Goal: Information Seeking & Learning: Learn about a topic

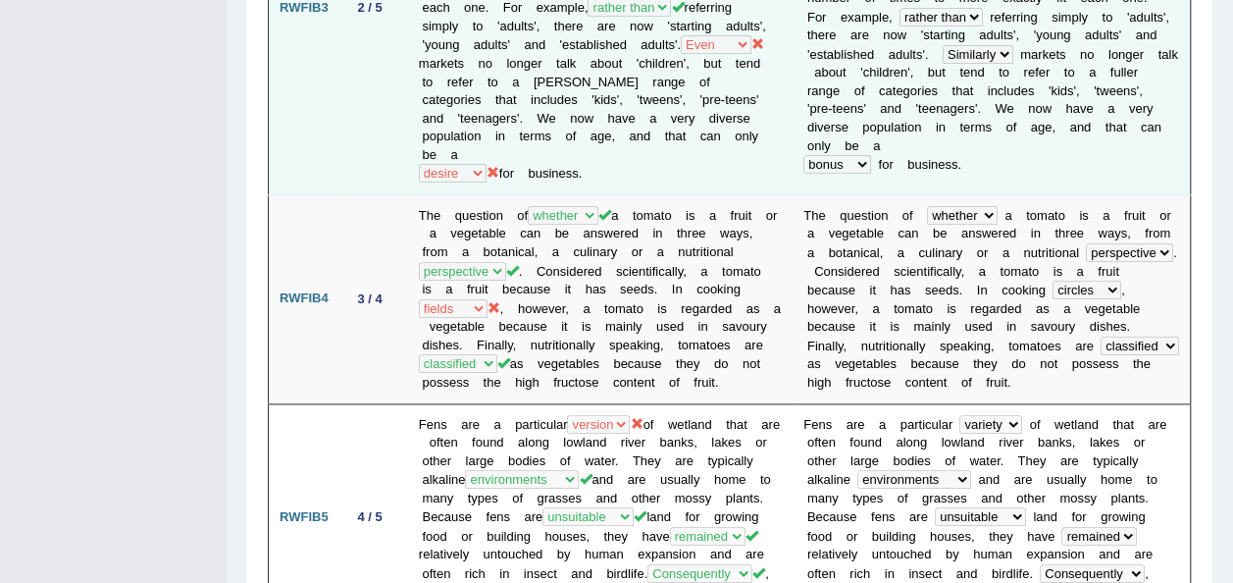
scroll to position [1134, 0]
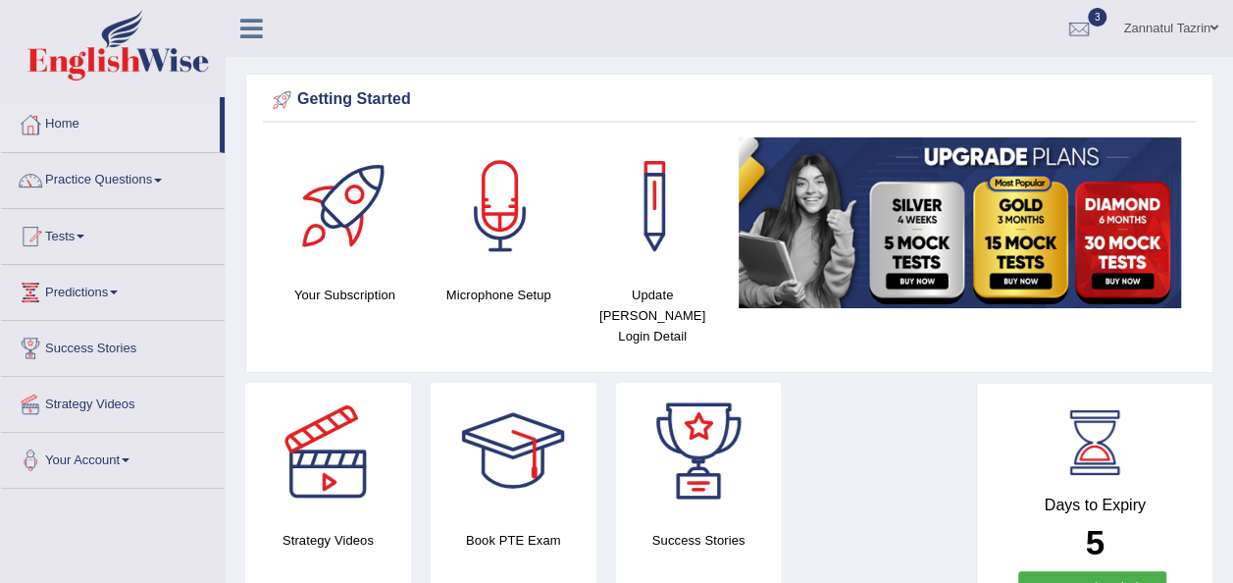
click at [154, 174] on link "Practice Questions" at bounding box center [113, 177] width 224 height 49
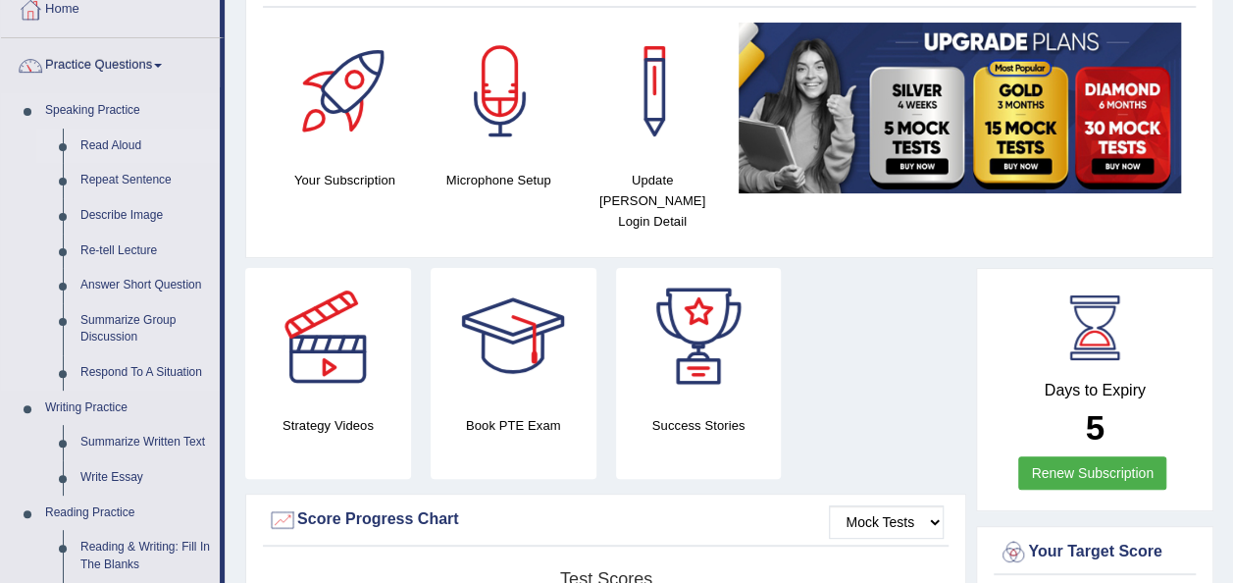
scroll to position [116, 0]
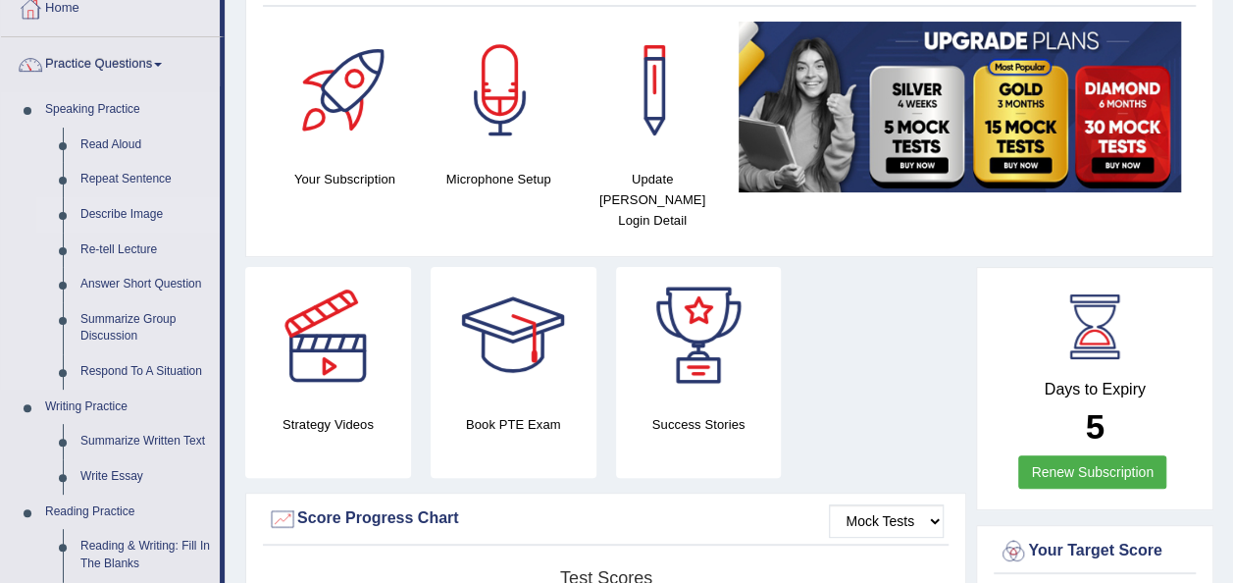
click at [134, 211] on link "Describe Image" at bounding box center [146, 214] width 148 height 35
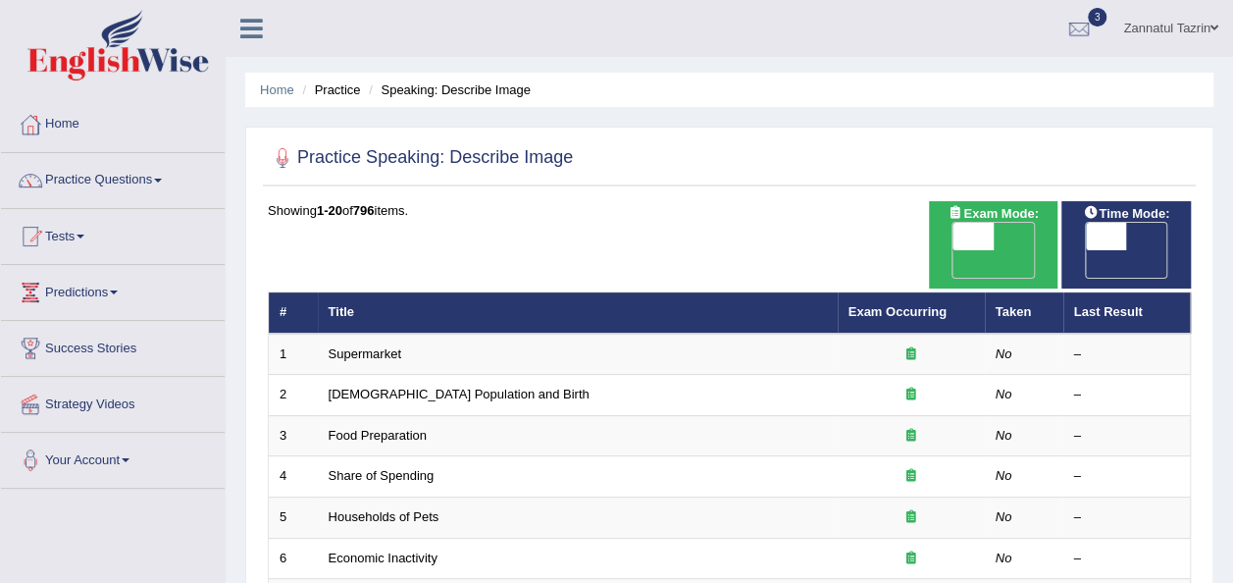
click at [147, 181] on link "Practice Questions" at bounding box center [113, 177] width 224 height 49
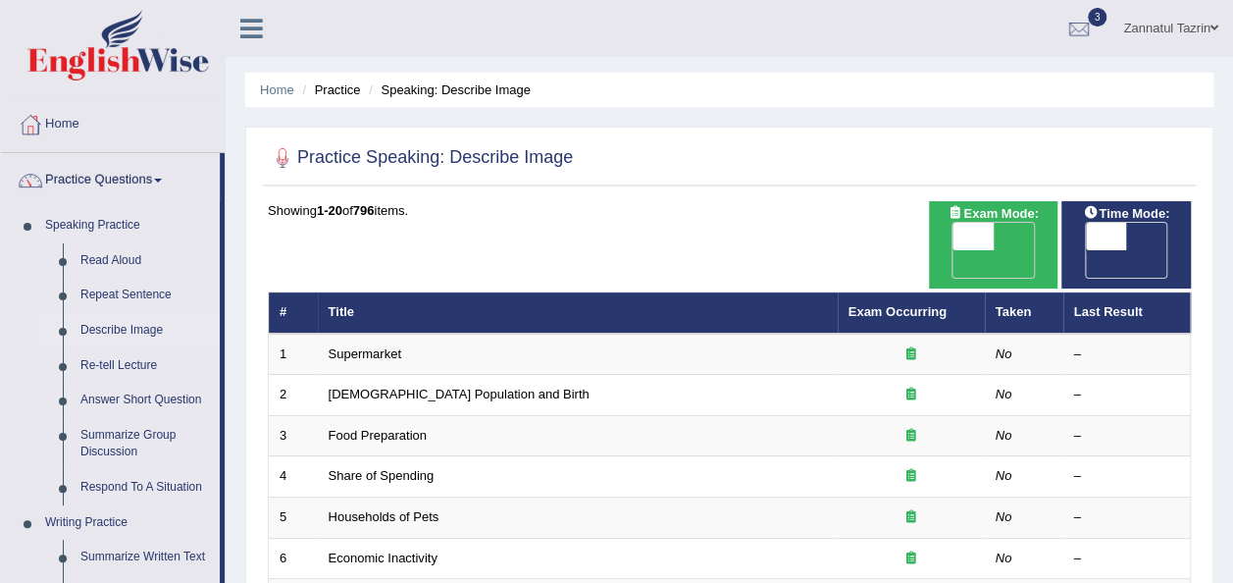
scroll to position [117, 0]
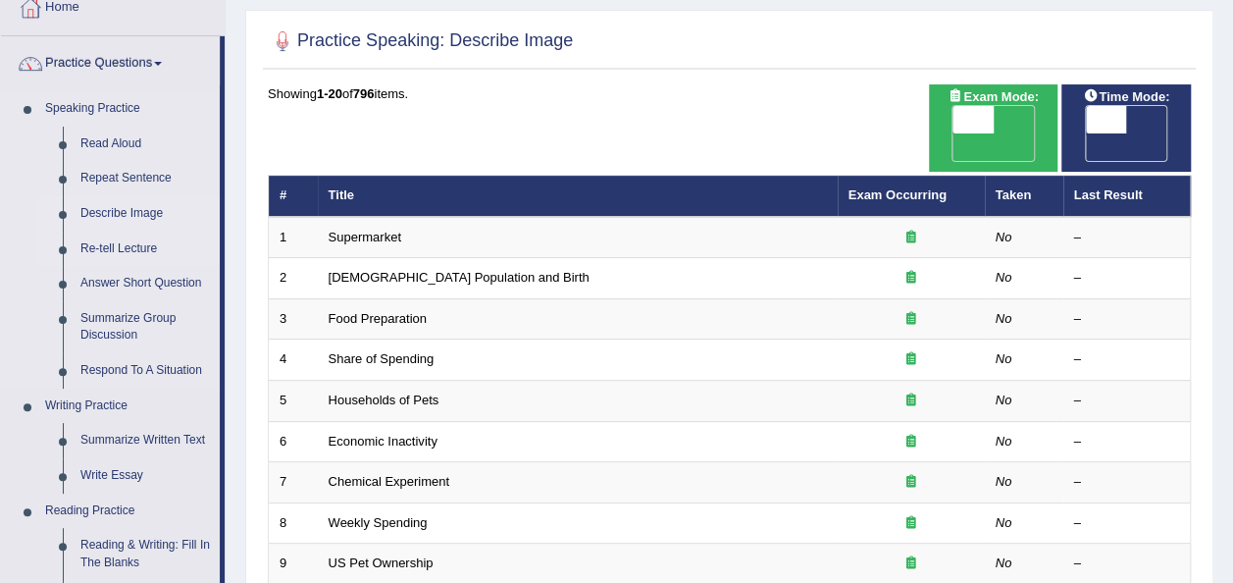
click at [114, 249] on link "Re-tell Lecture" at bounding box center [146, 248] width 148 height 35
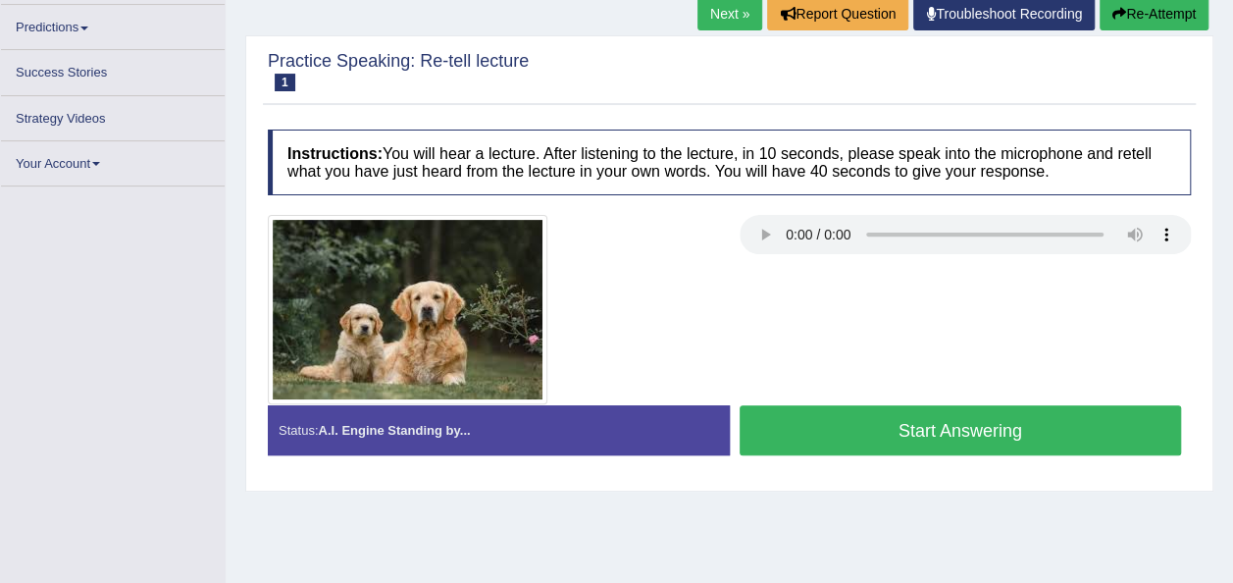
scroll to position [229, 0]
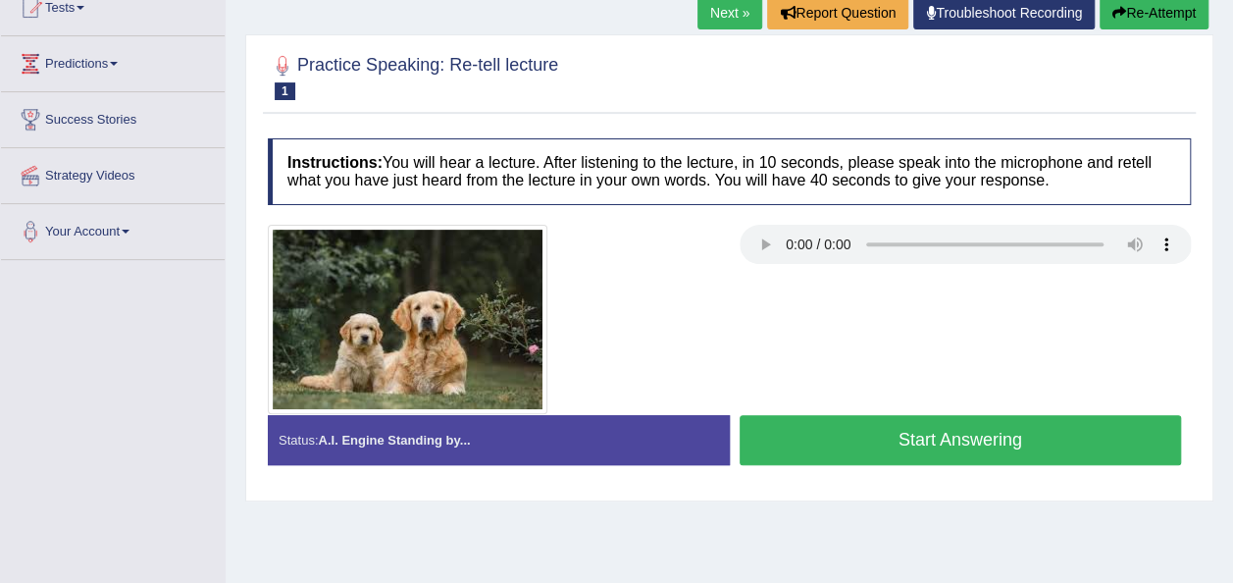
click at [937, 442] on button "Start Answering" at bounding box center [961, 440] width 442 height 50
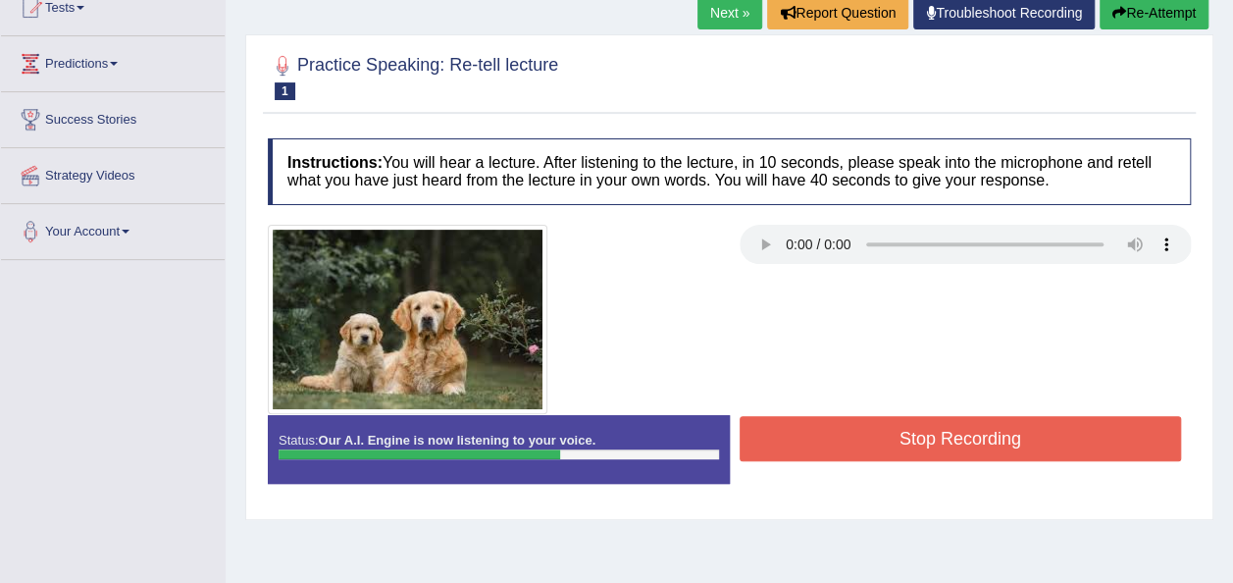
click at [937, 442] on button "Stop Recording" at bounding box center [961, 438] width 442 height 45
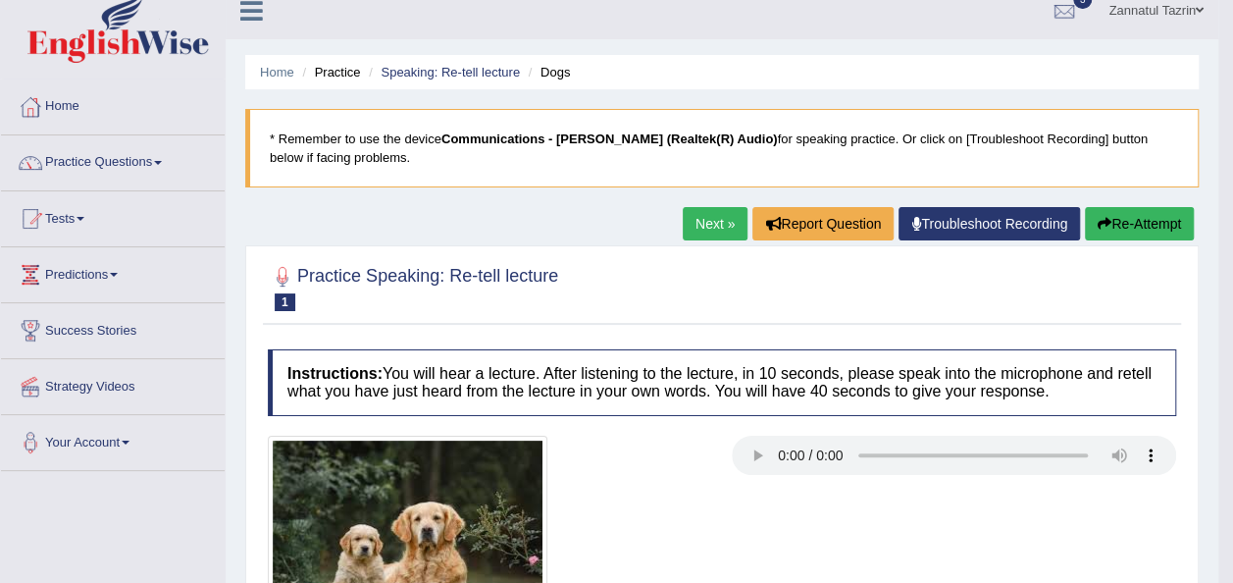
scroll to position [0, 0]
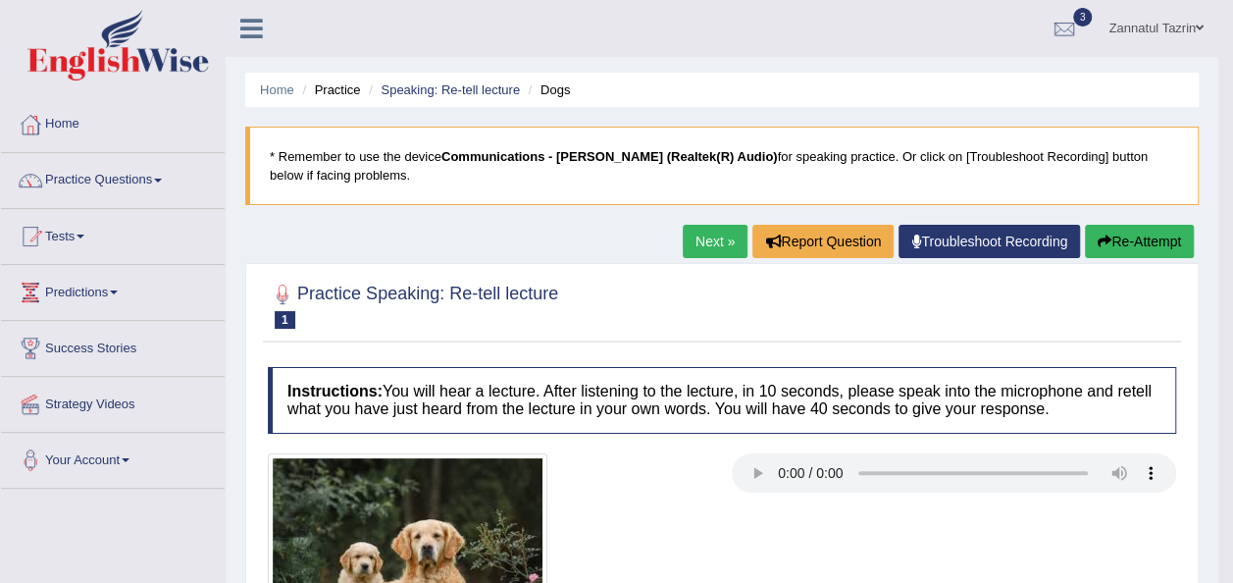
click at [714, 243] on link "Next »" at bounding box center [715, 241] width 65 height 33
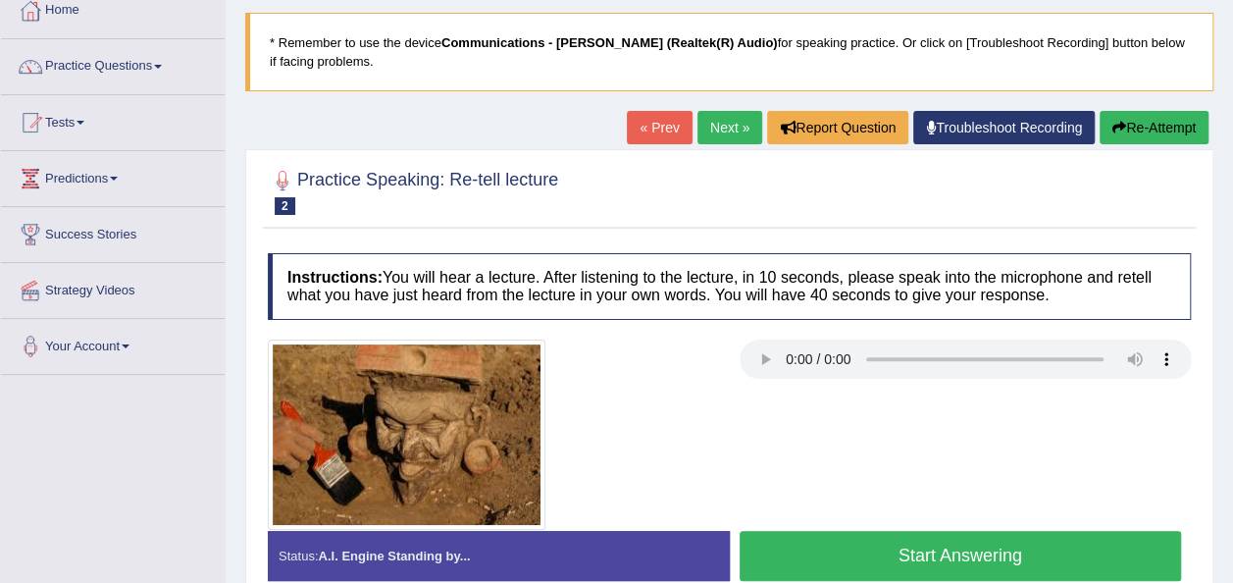
click at [979, 551] on button "Start Answering" at bounding box center [961, 556] width 442 height 50
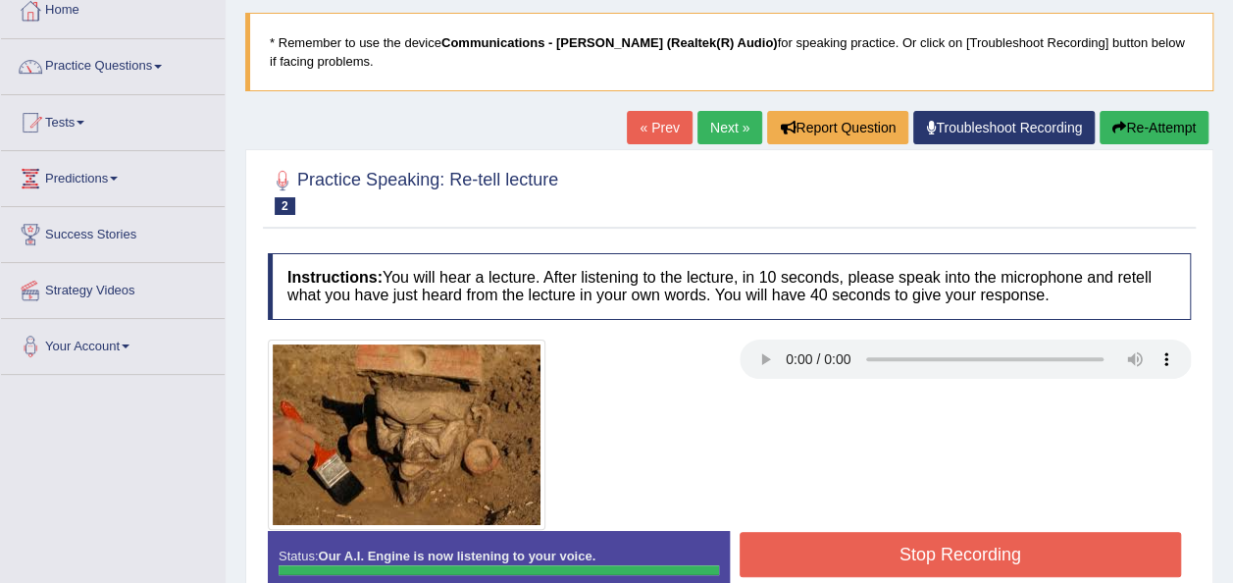
click at [979, 551] on button "Stop Recording" at bounding box center [961, 554] width 442 height 45
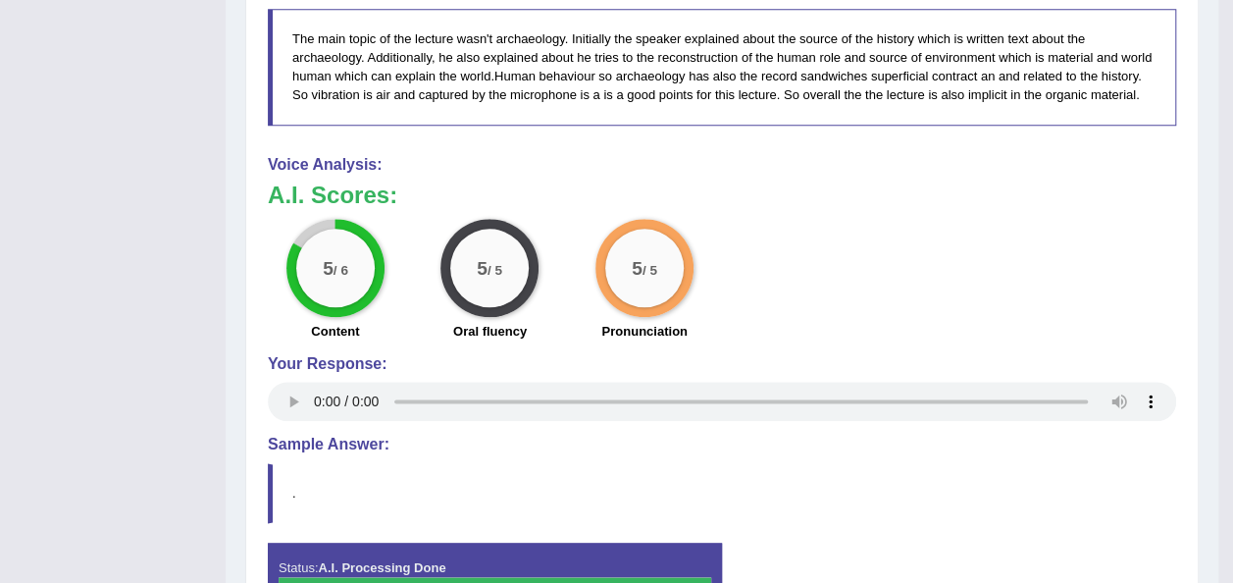
scroll to position [1126, 0]
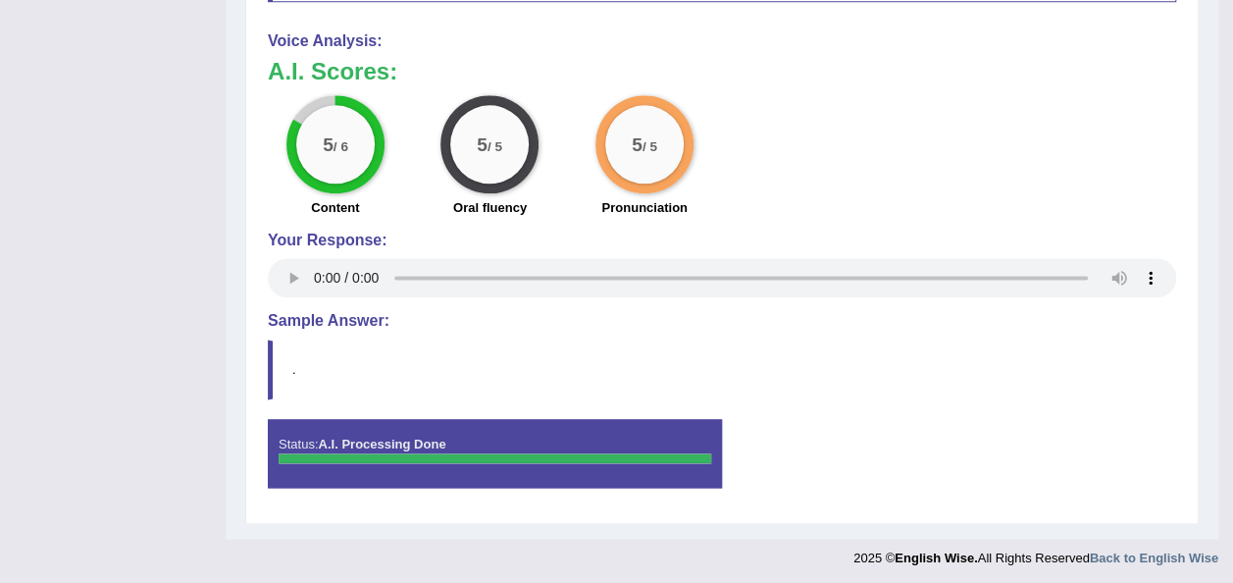
click at [309, 316] on h4 "Sample Answer:" at bounding box center [722, 321] width 908 height 18
click at [329, 345] on blockquote "." at bounding box center [722, 369] width 908 height 60
click at [268, 353] on blockquote "." at bounding box center [722, 369] width 908 height 60
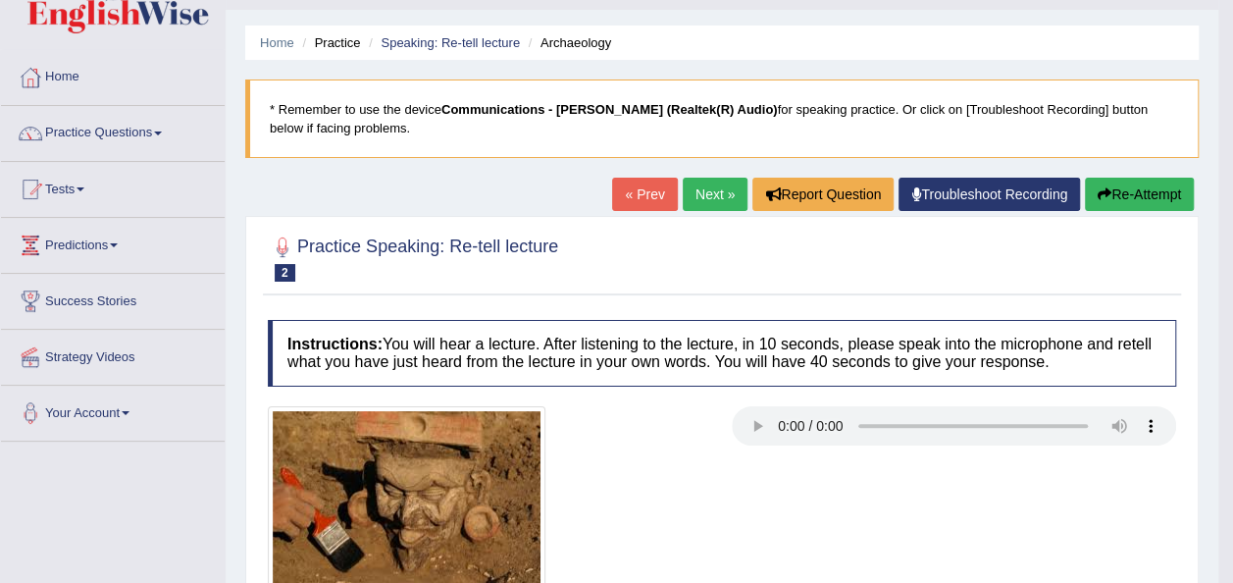
scroll to position [0, 0]
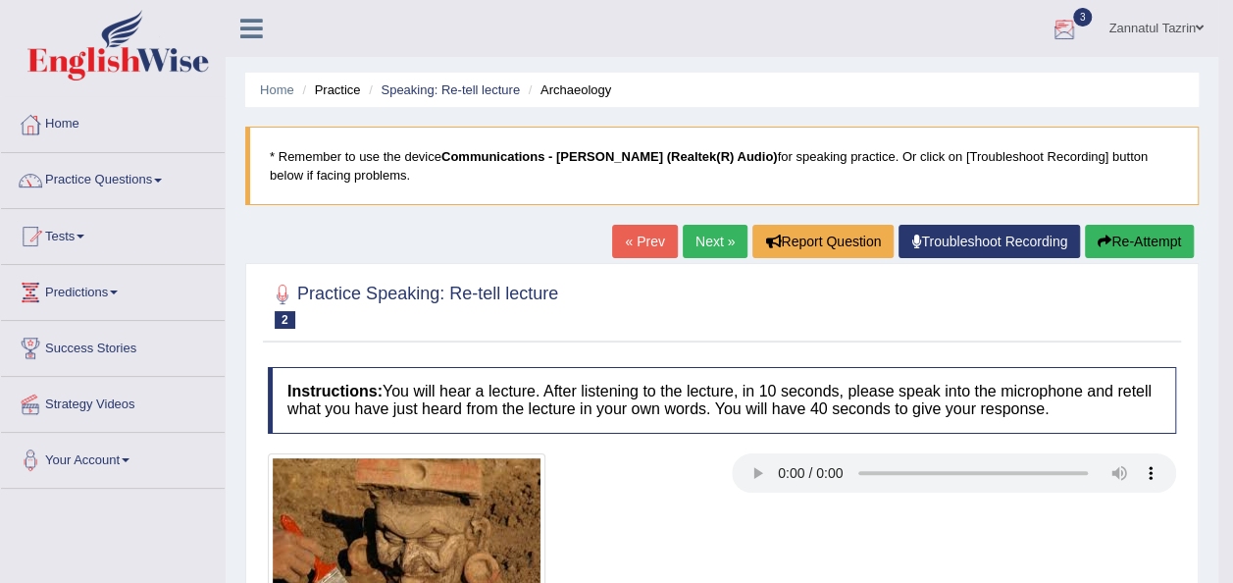
click at [1063, 25] on div at bounding box center [1063, 29] width 29 height 29
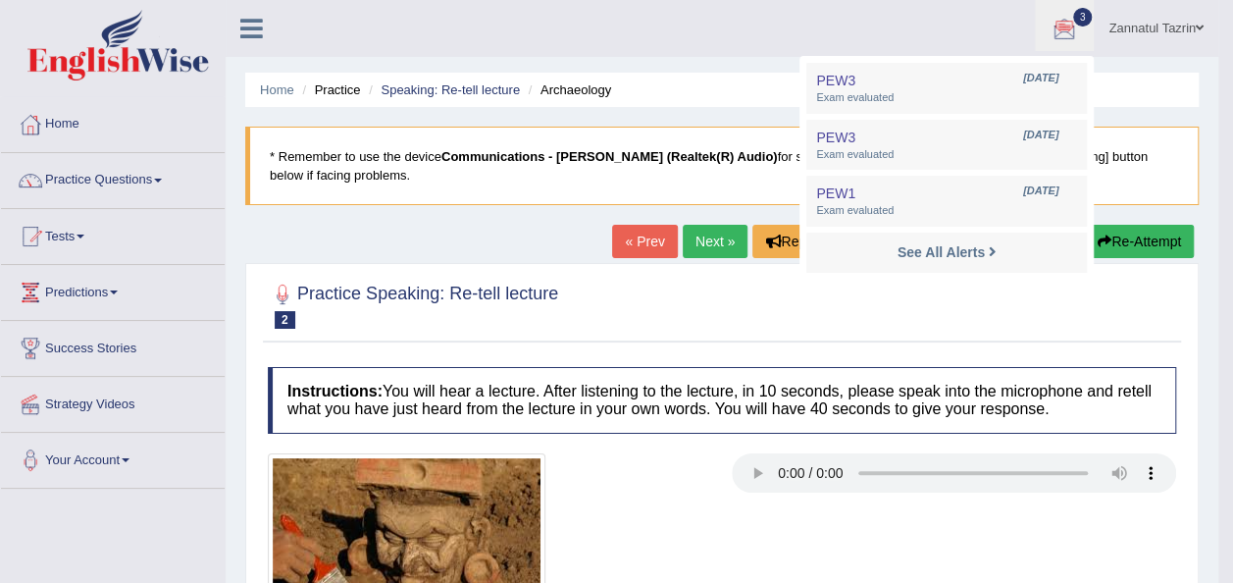
click at [942, 41] on ul "Zannatul Tazrin Toggle navigation Username: Tazrin Access Type: Online Subscrip…" at bounding box center [871, 28] width 694 height 56
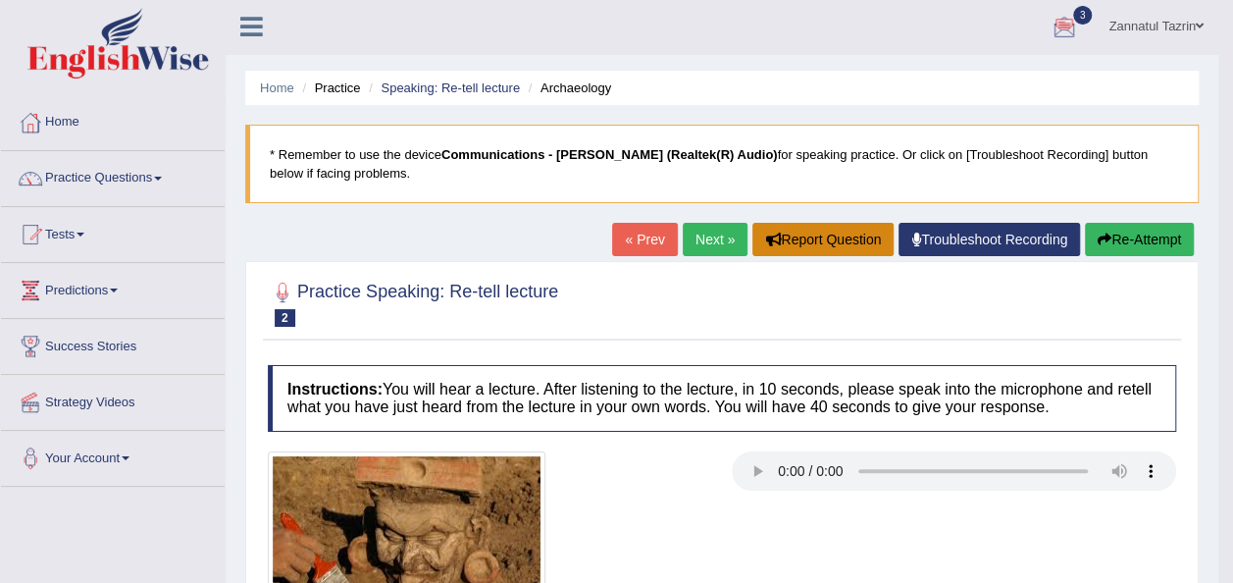
scroll to position [1, 0]
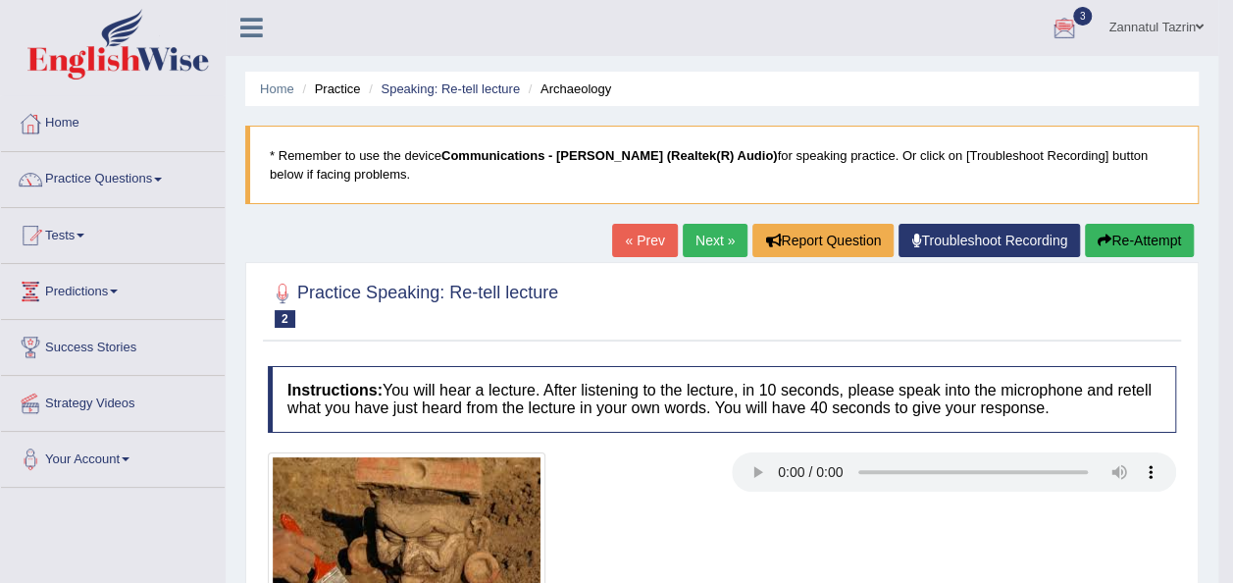
click at [161, 175] on link "Practice Questions" at bounding box center [113, 176] width 224 height 49
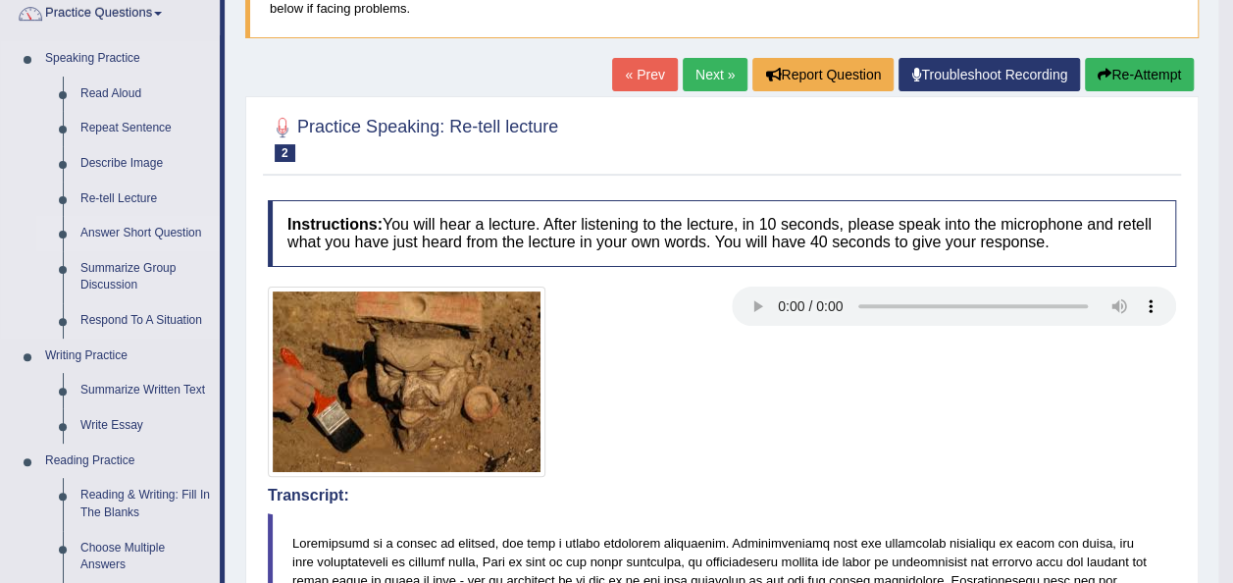
scroll to position [166, 0]
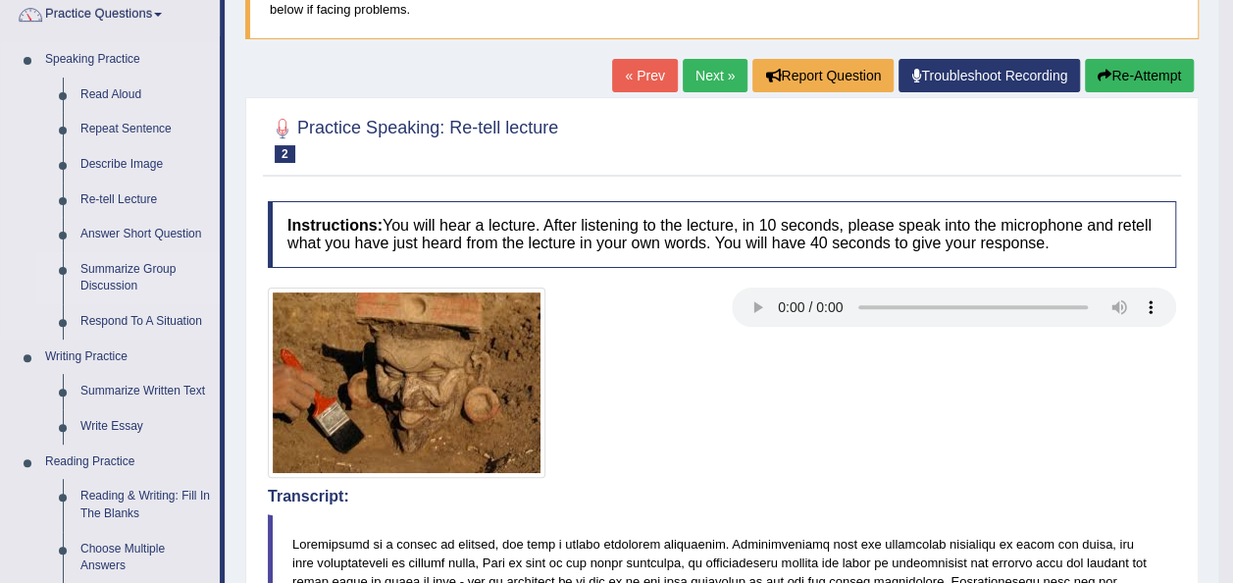
click at [107, 280] on link "Summarize Group Discussion" at bounding box center [146, 278] width 148 height 52
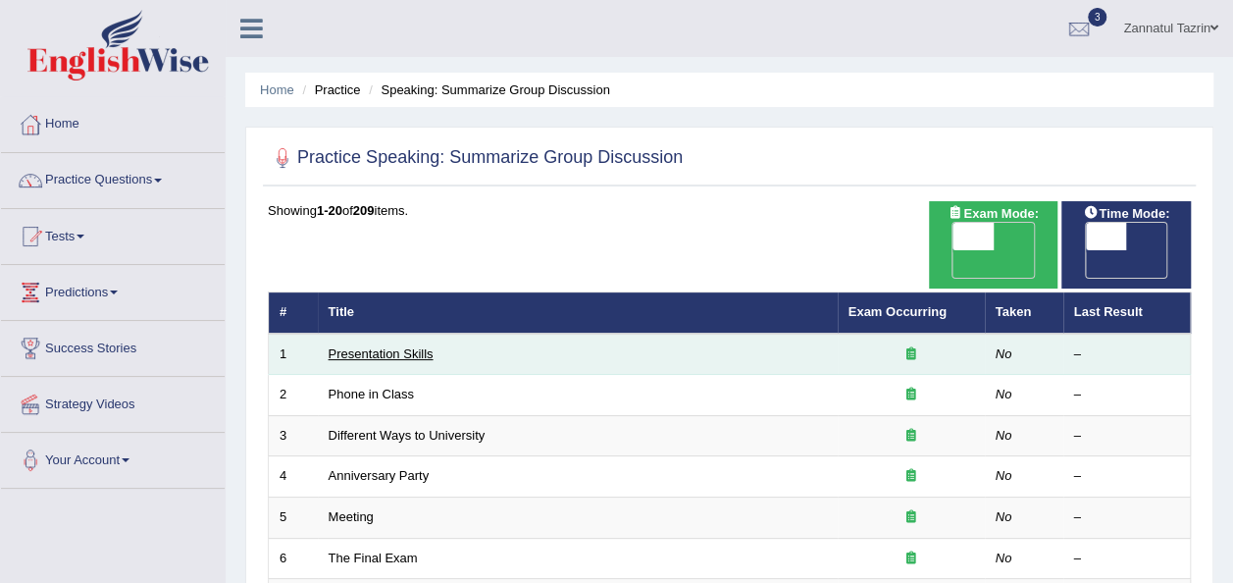
click at [396, 346] on link "Presentation Skills" at bounding box center [381, 353] width 105 height 15
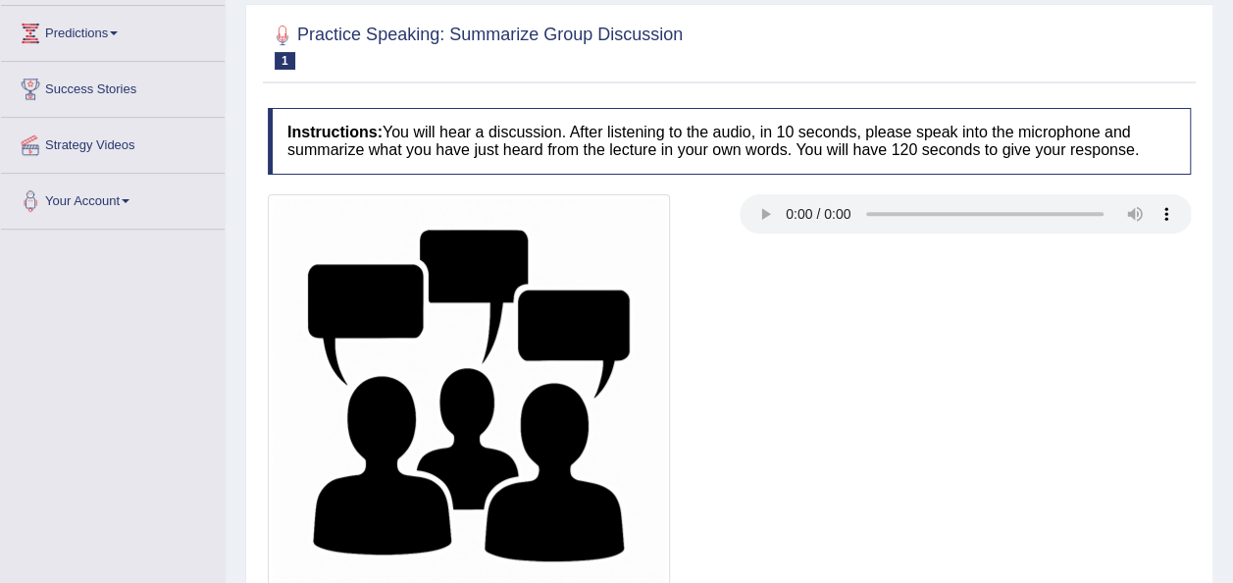
scroll to position [447, 0]
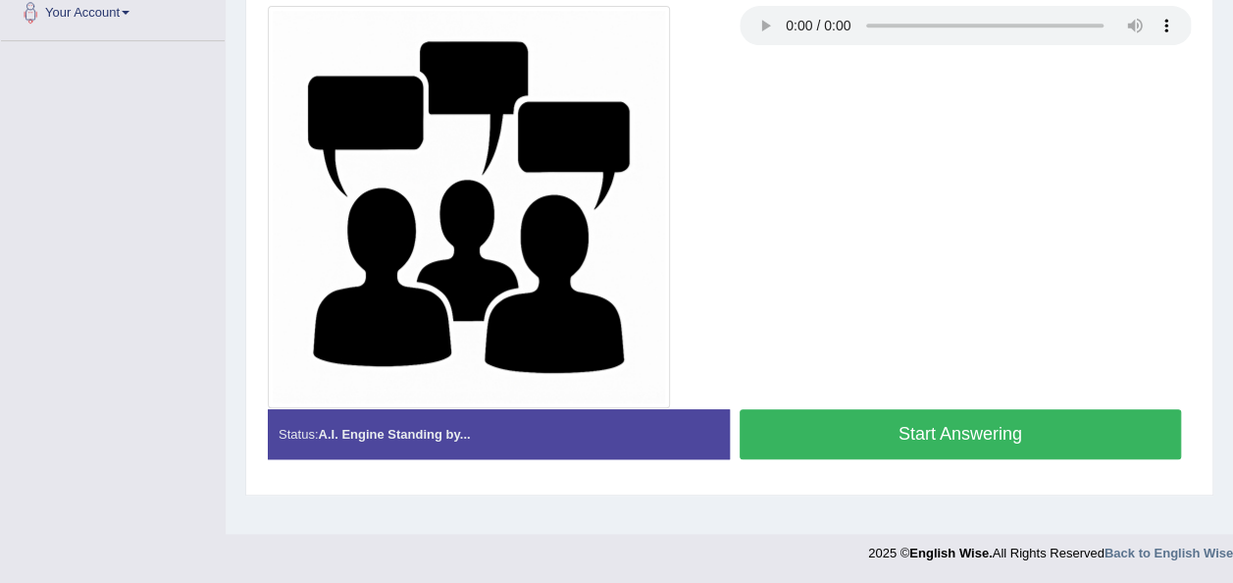
click at [1004, 420] on button "Start Answering" at bounding box center [961, 434] width 442 height 50
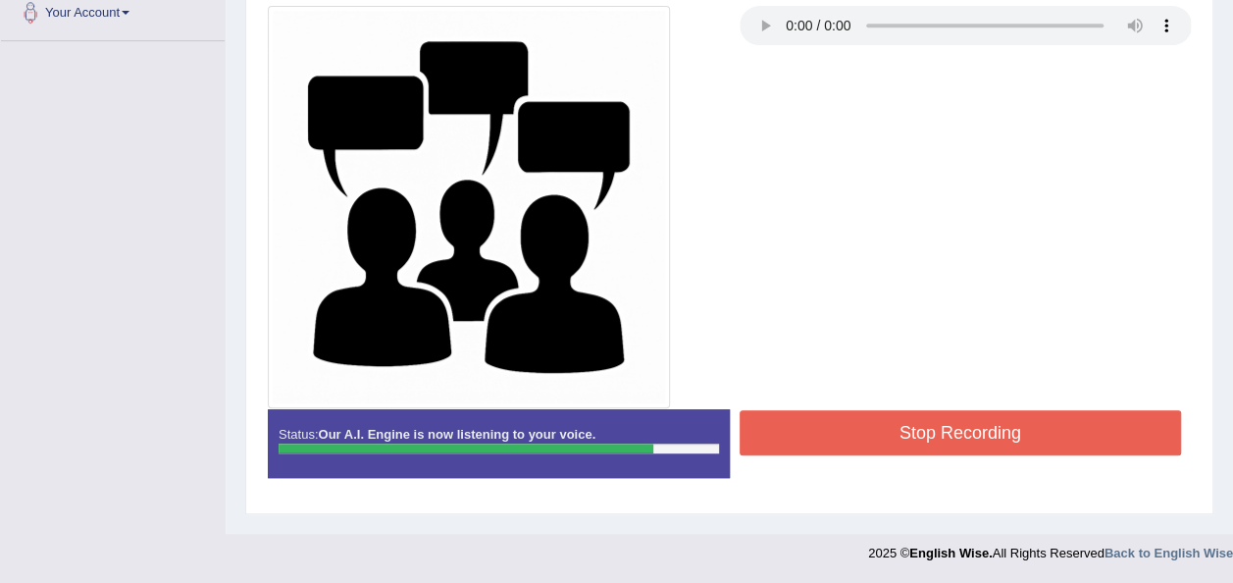
click at [1004, 420] on button "Stop Recording" at bounding box center [961, 432] width 442 height 45
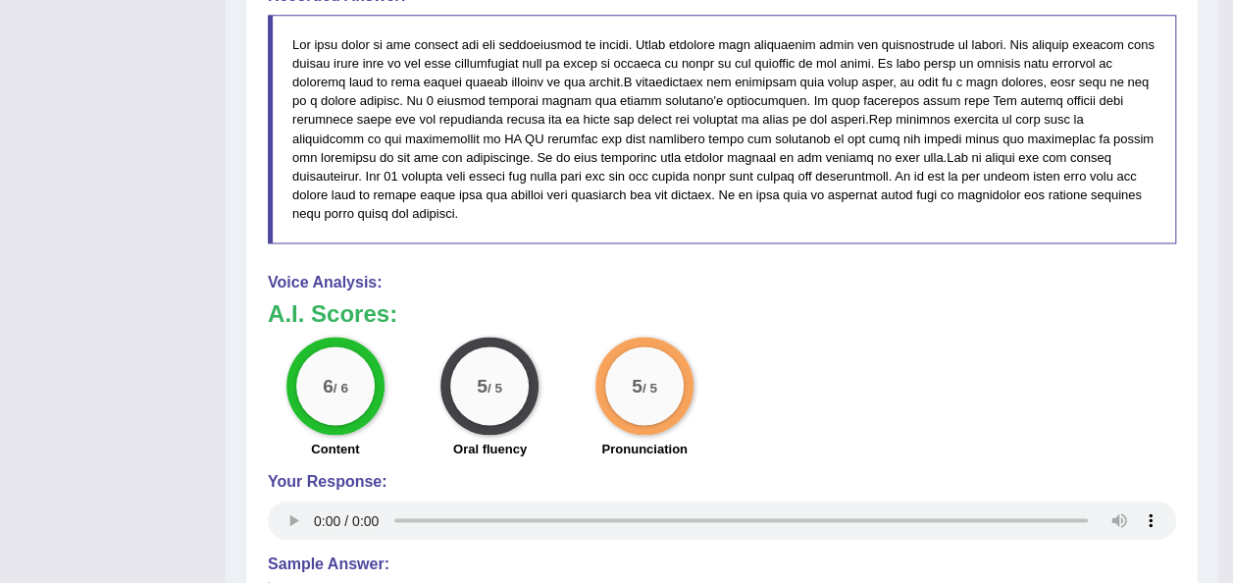
scroll to position [1359, 0]
